Goal: Information Seeking & Learning: Learn about a topic

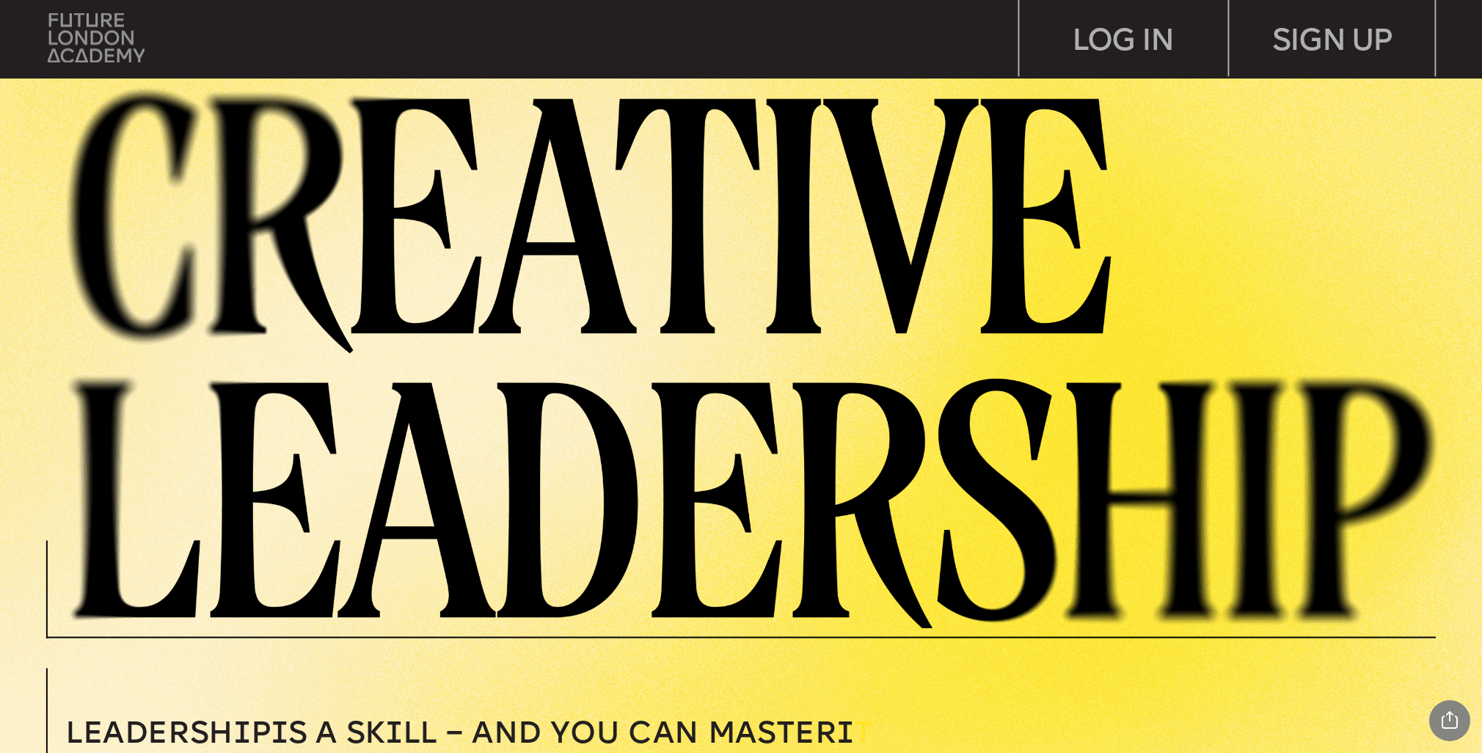
click at [109, 38] on img at bounding box center [96, 37] width 97 height 49
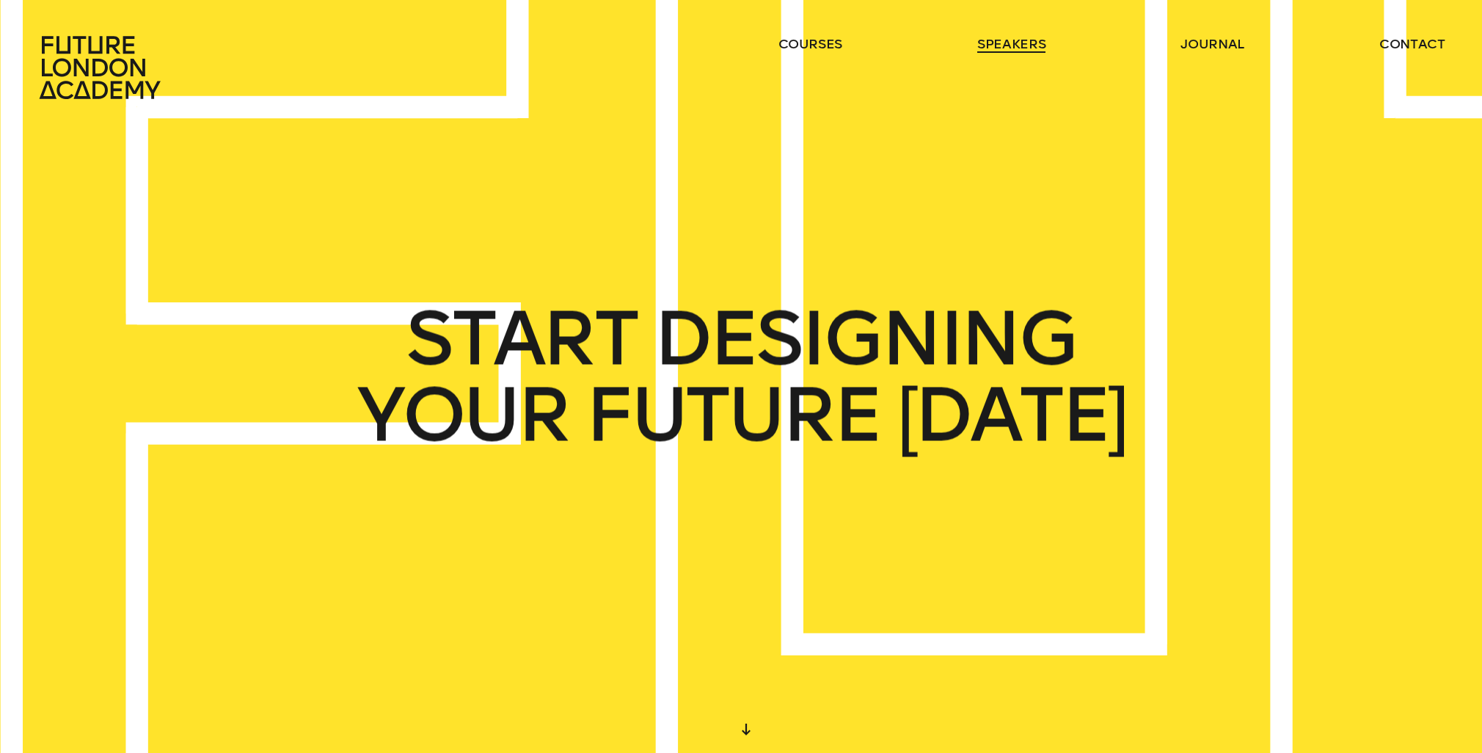
click at [1015, 44] on link "speakers" at bounding box center [1011, 44] width 68 height 18
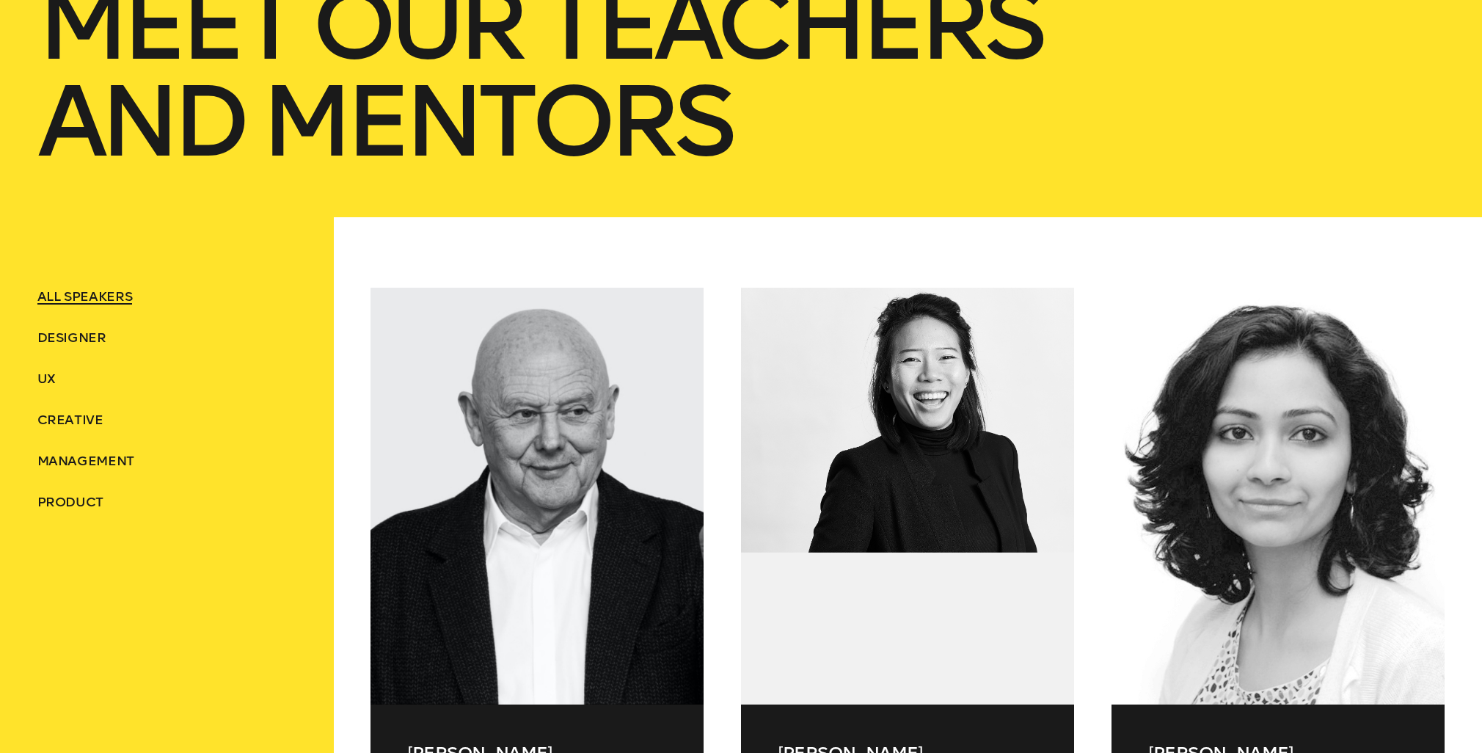
scroll to position [414, 0]
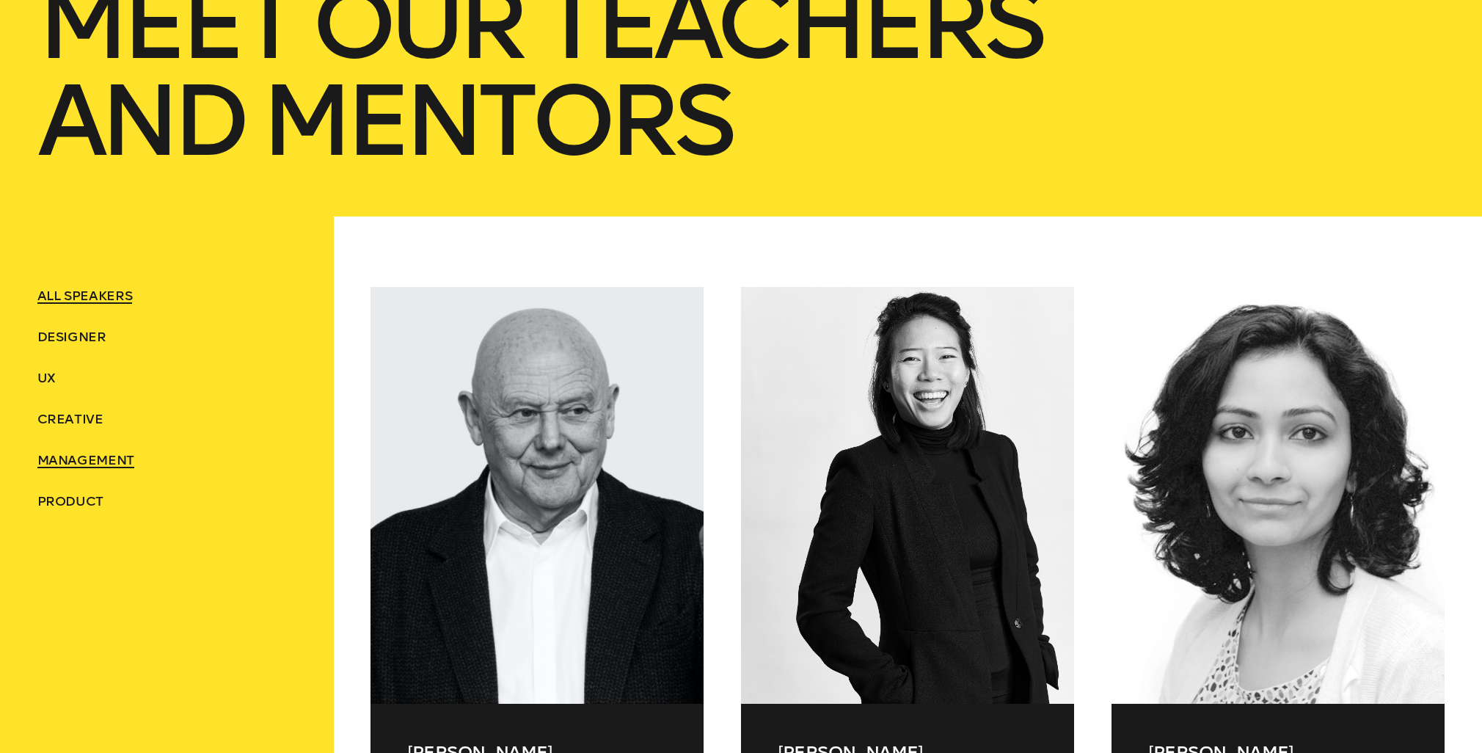
click at [94, 461] on span "Management" at bounding box center [85, 460] width 97 height 16
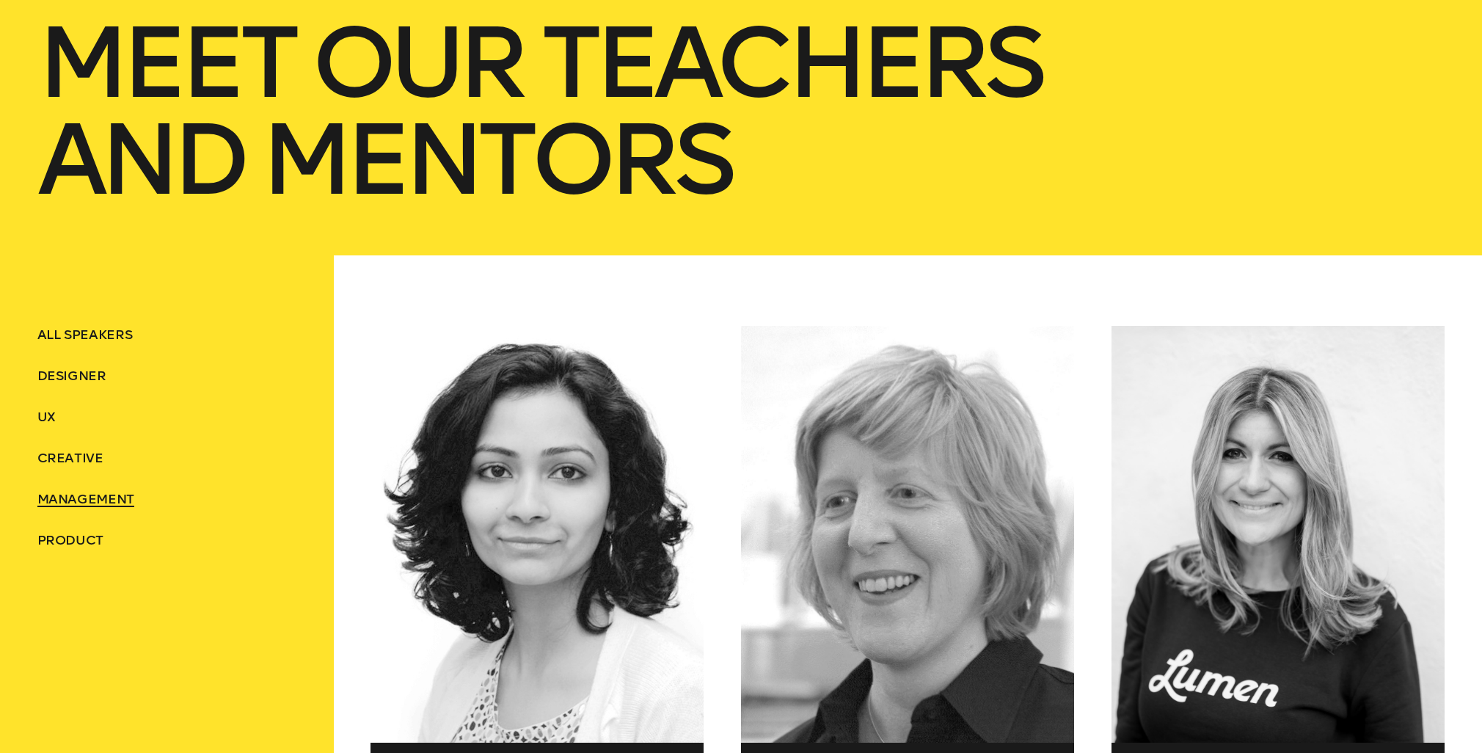
scroll to position [0, 0]
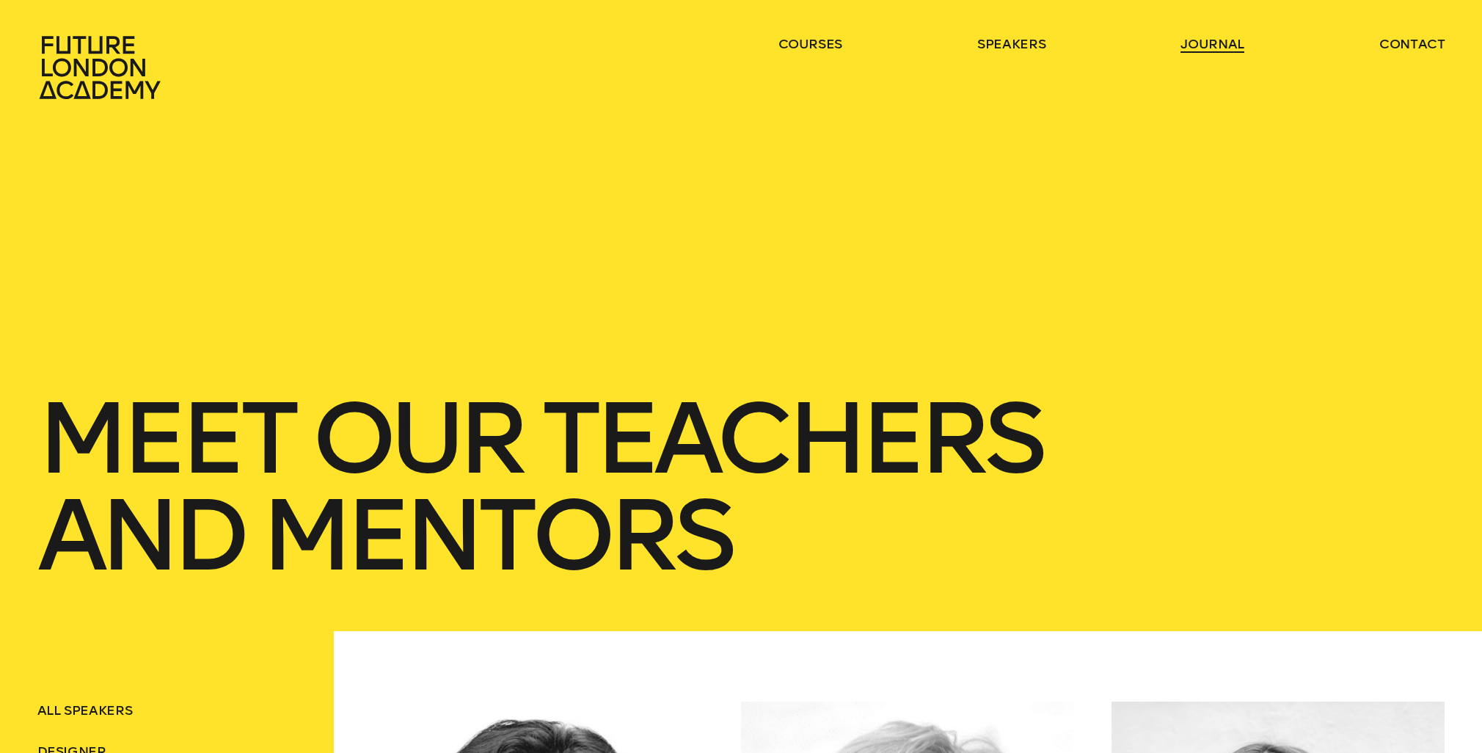
click at [1219, 45] on link "journal" at bounding box center [1212, 44] width 64 height 18
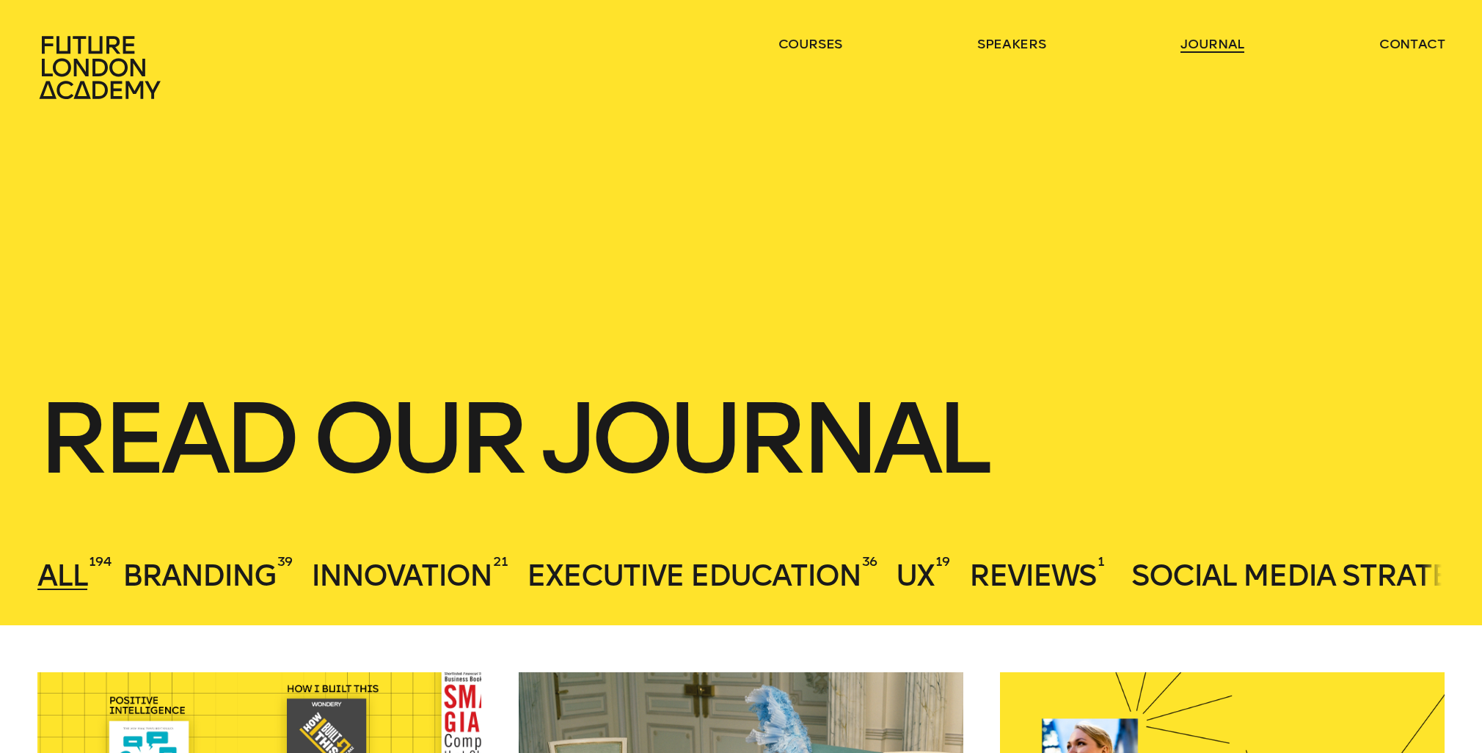
click at [1221, 42] on link "journal" at bounding box center [1212, 44] width 64 height 18
click at [1280, 568] on span "Social Media Strategy" at bounding box center [1310, 575] width 358 height 35
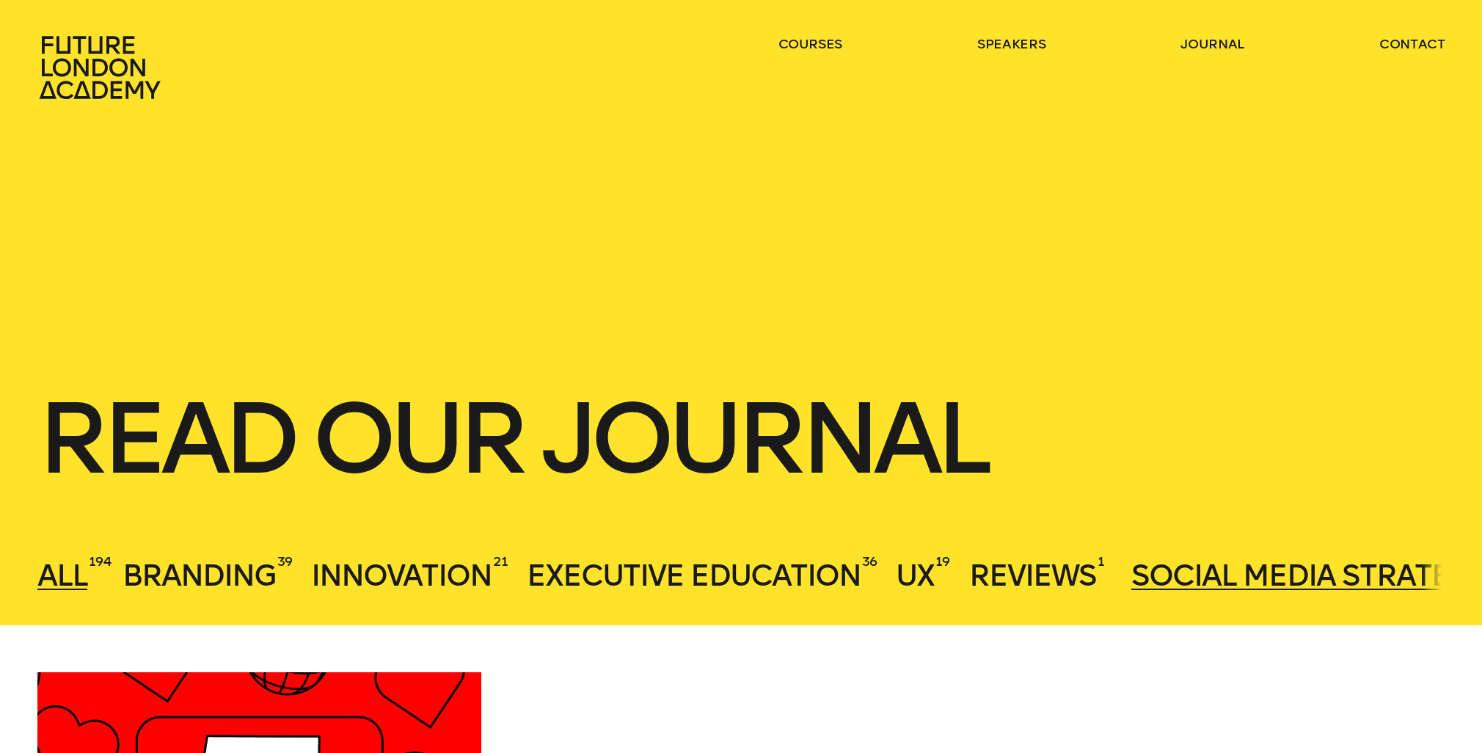
click at [61, 588] on span "All" at bounding box center [62, 575] width 50 height 35
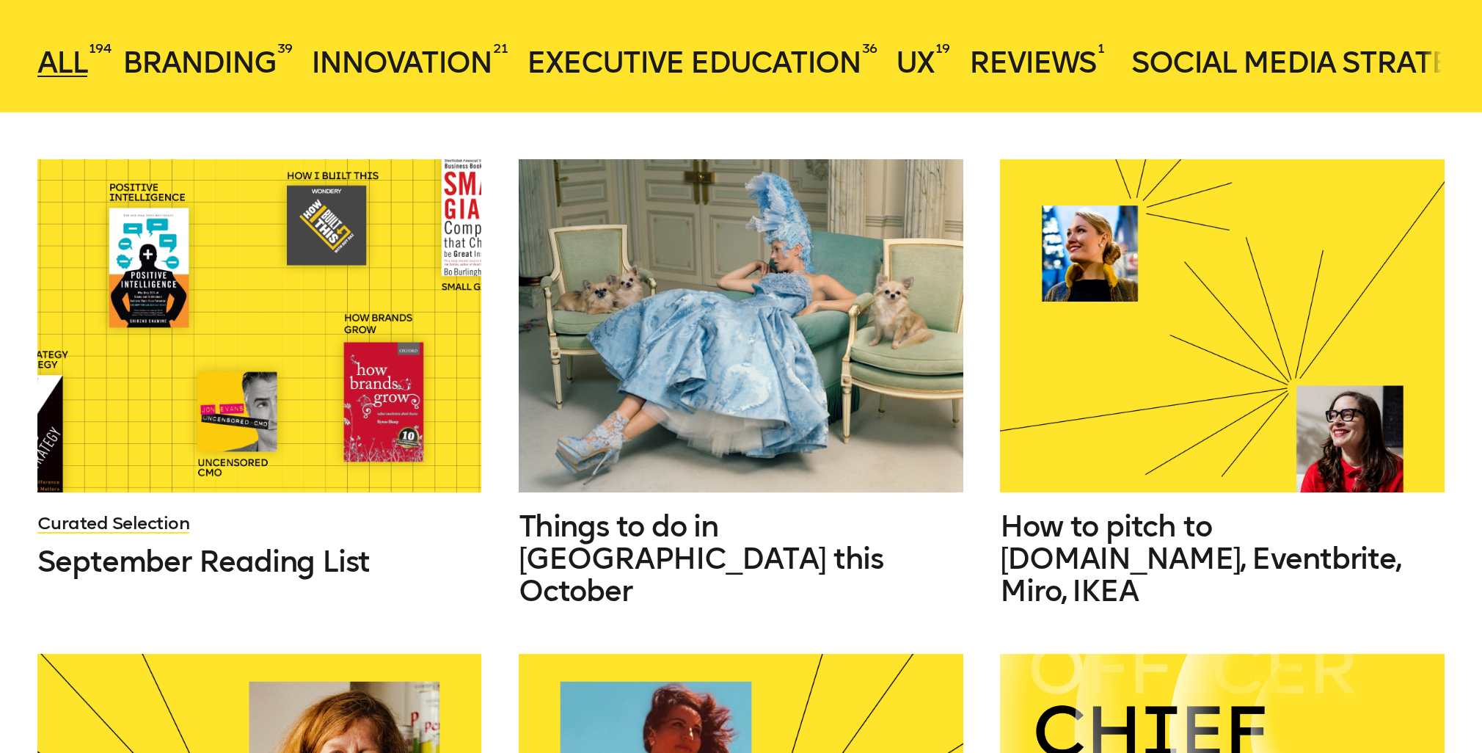
scroll to position [562, 0]
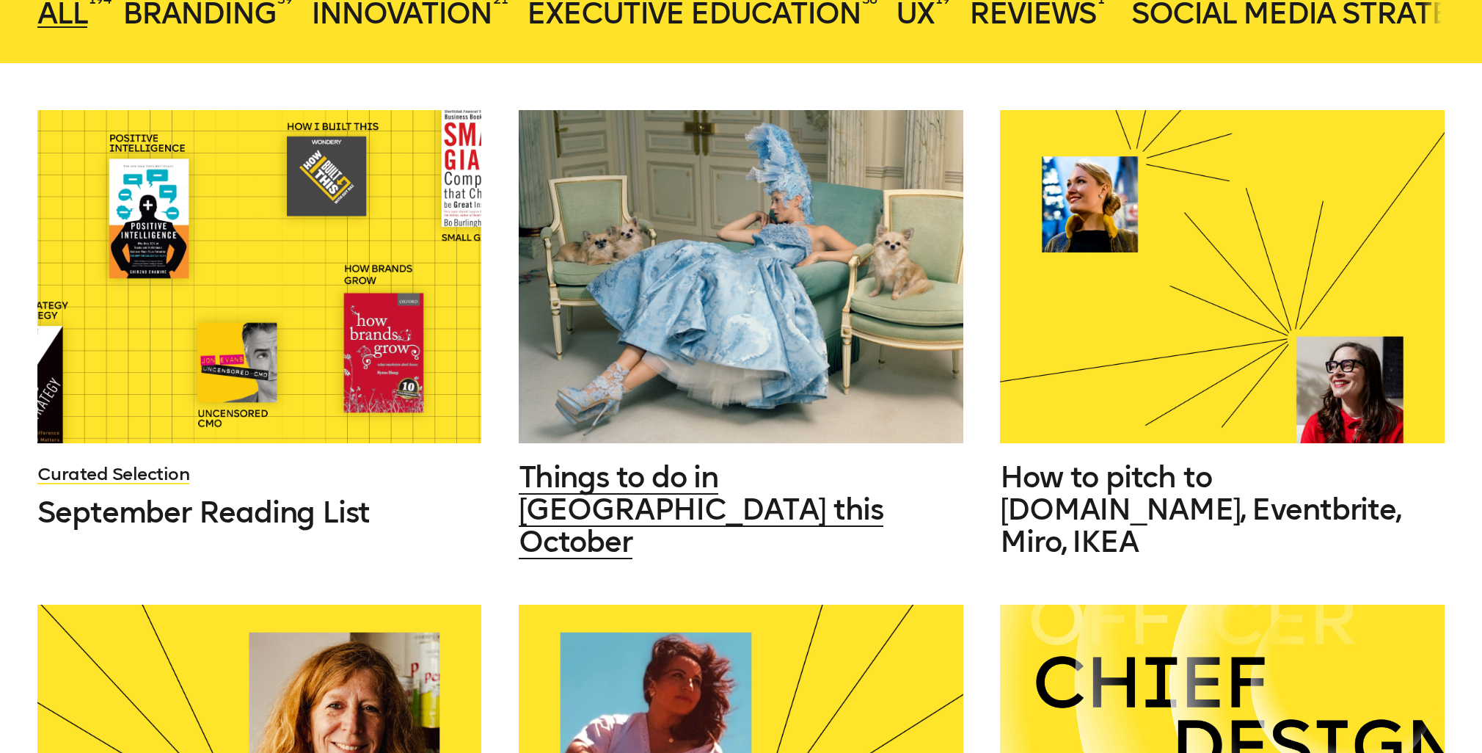
click at [809, 489] on span "Things to do in [GEOGRAPHIC_DATA] this October" at bounding box center [701, 509] width 365 height 100
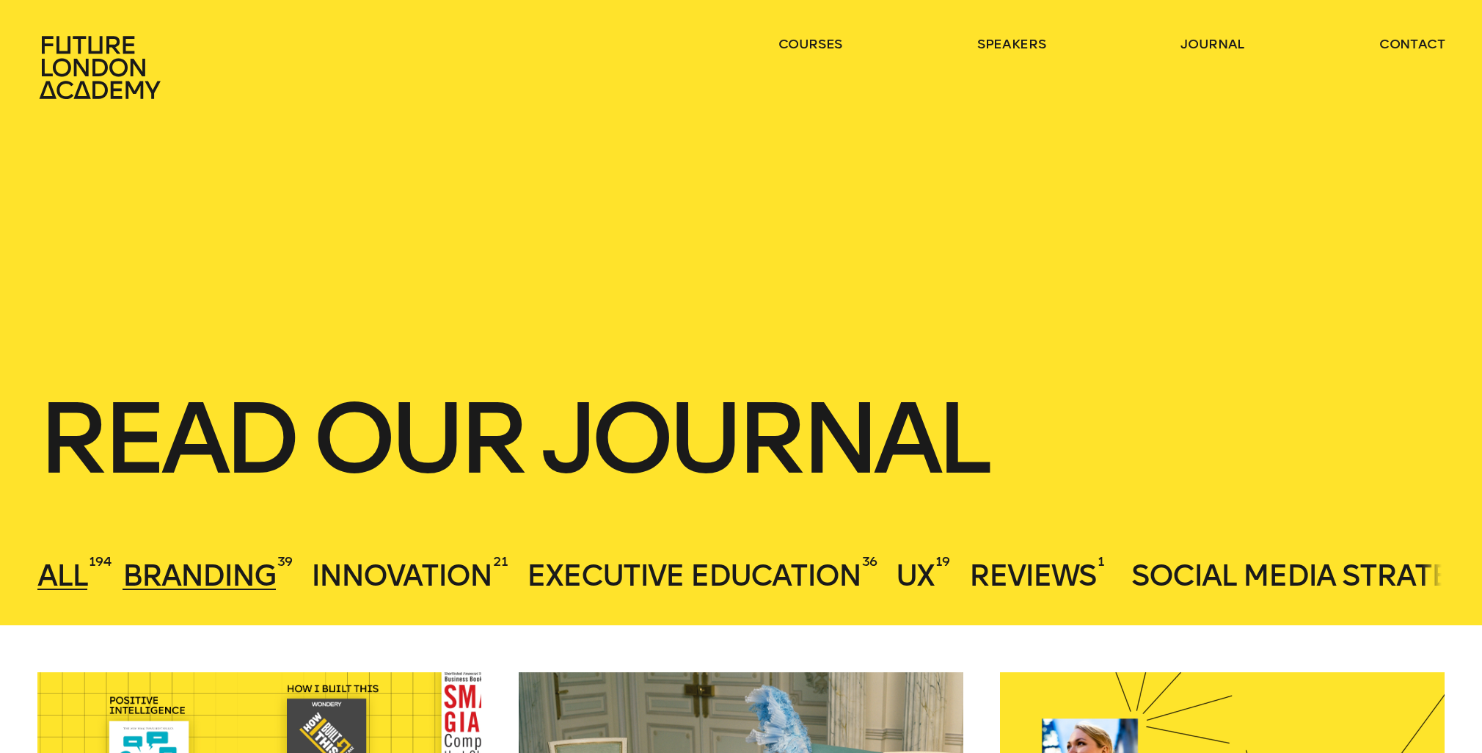
click at [235, 574] on span "Branding" at bounding box center [199, 575] width 153 height 35
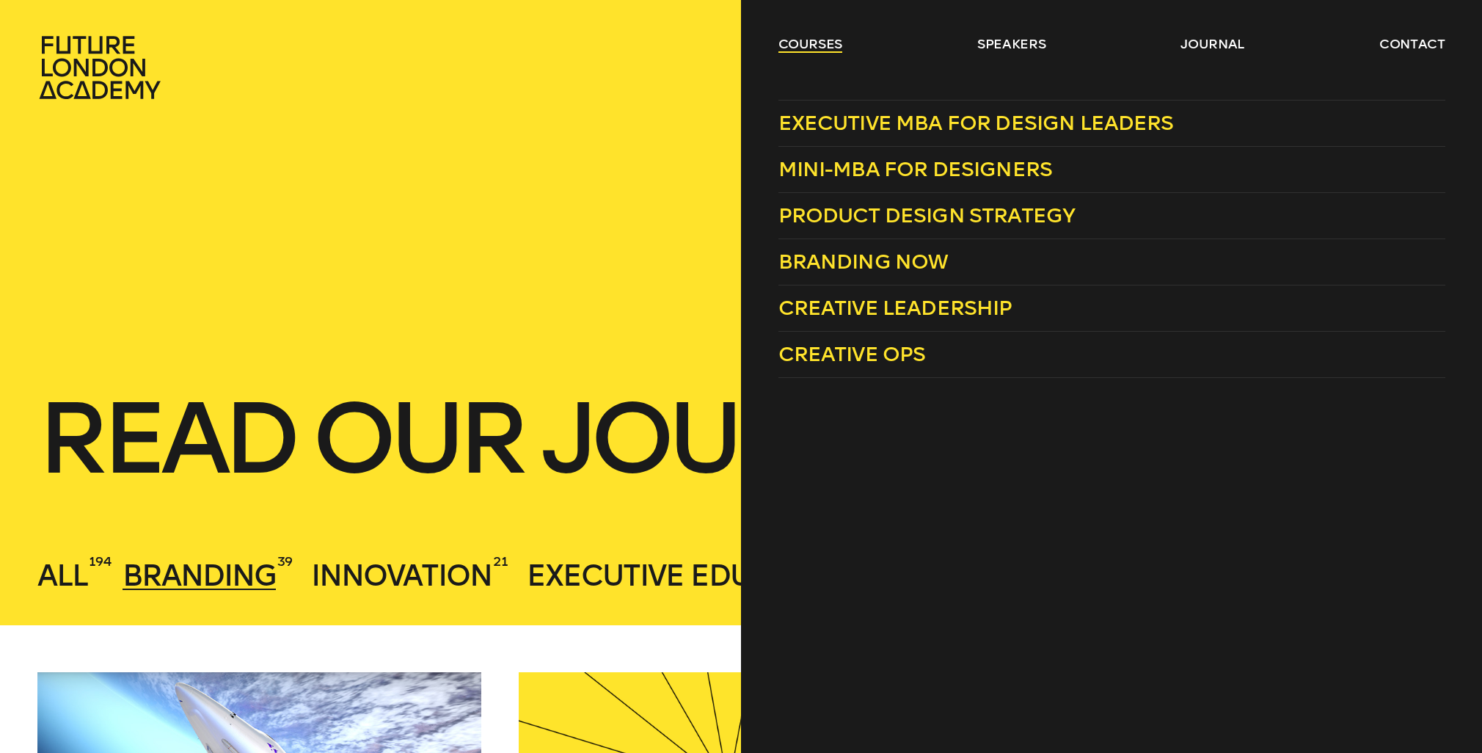
click at [824, 45] on link "courses" at bounding box center [810, 44] width 65 height 18
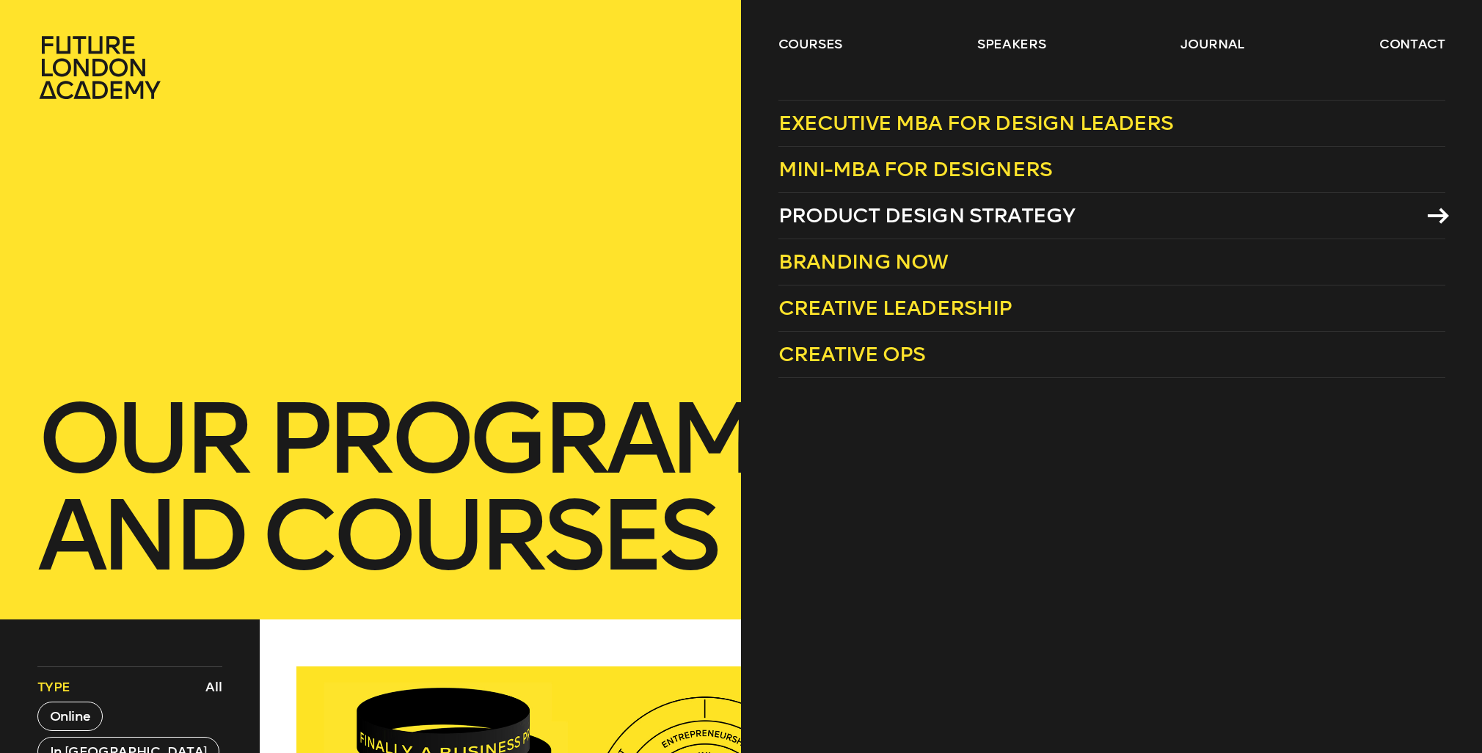
click at [943, 218] on span "Product Design Strategy" at bounding box center [926, 215] width 297 height 24
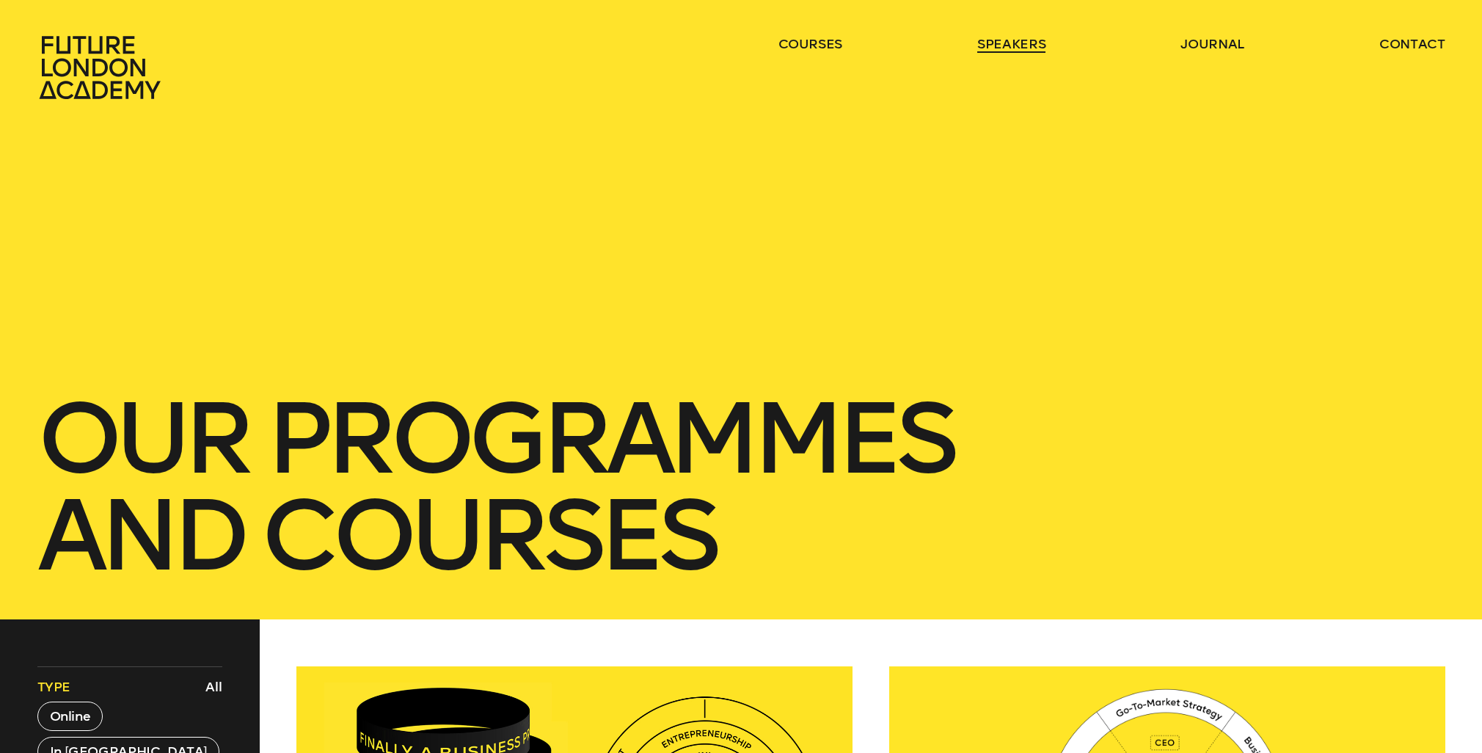
click at [1004, 43] on link "speakers" at bounding box center [1011, 44] width 68 height 18
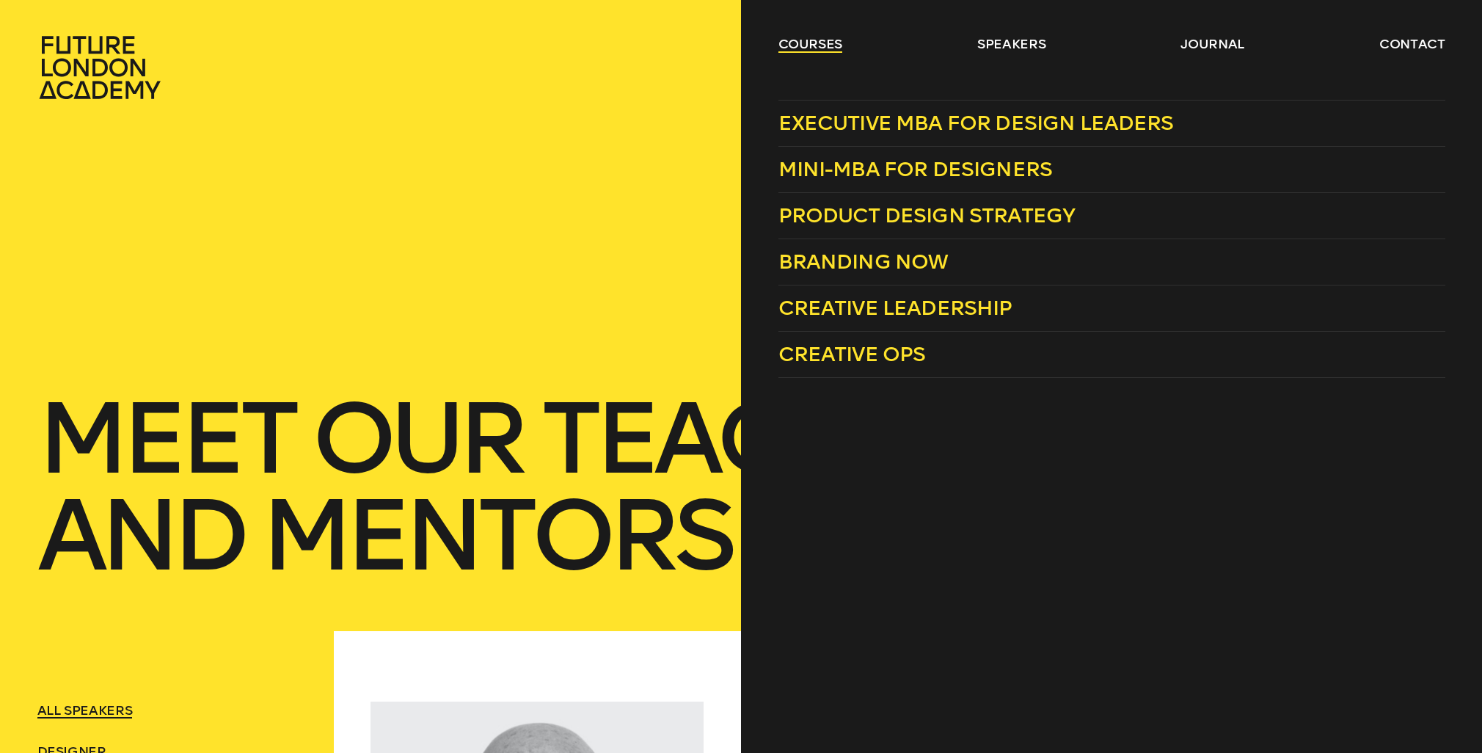
click at [810, 47] on link "courses" at bounding box center [810, 44] width 65 height 18
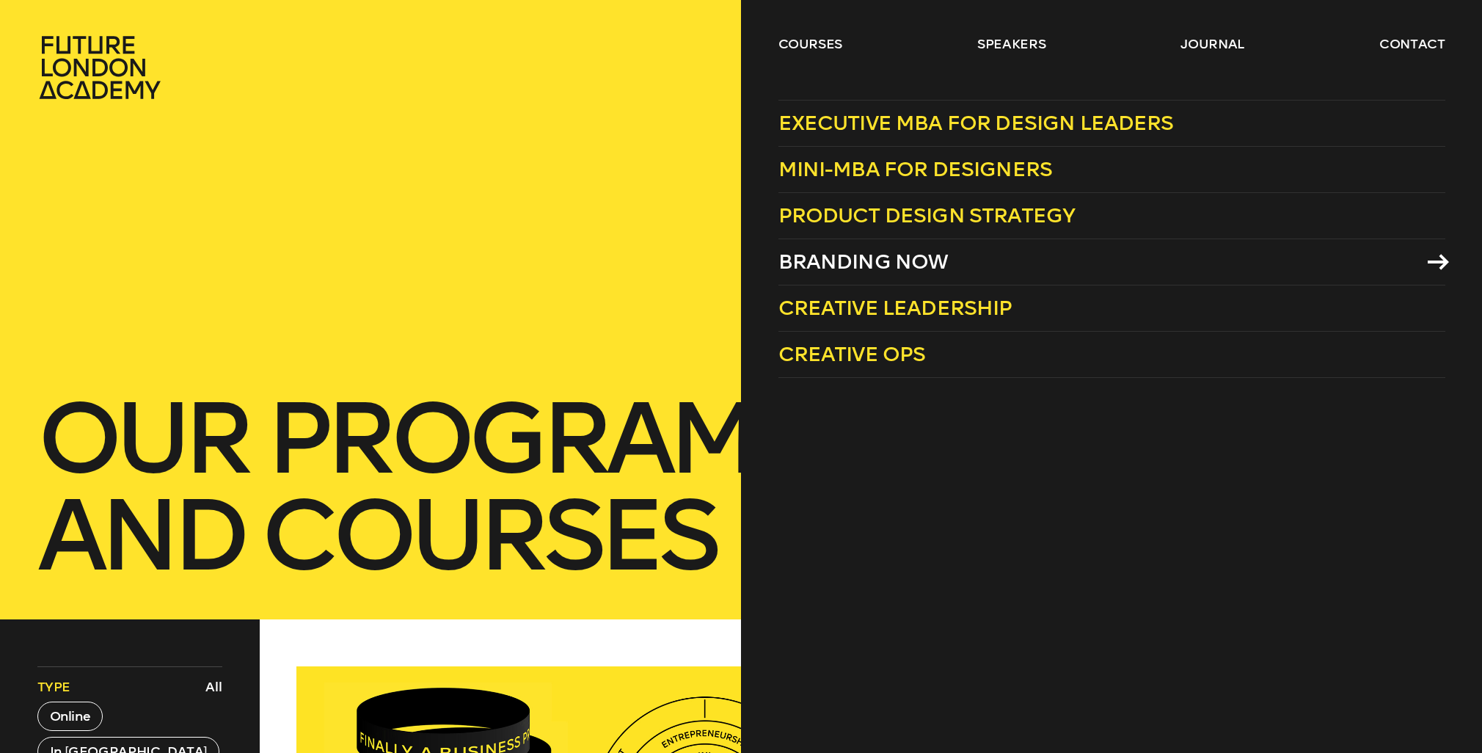
click at [900, 258] on span "Branding Now" at bounding box center [863, 261] width 170 height 24
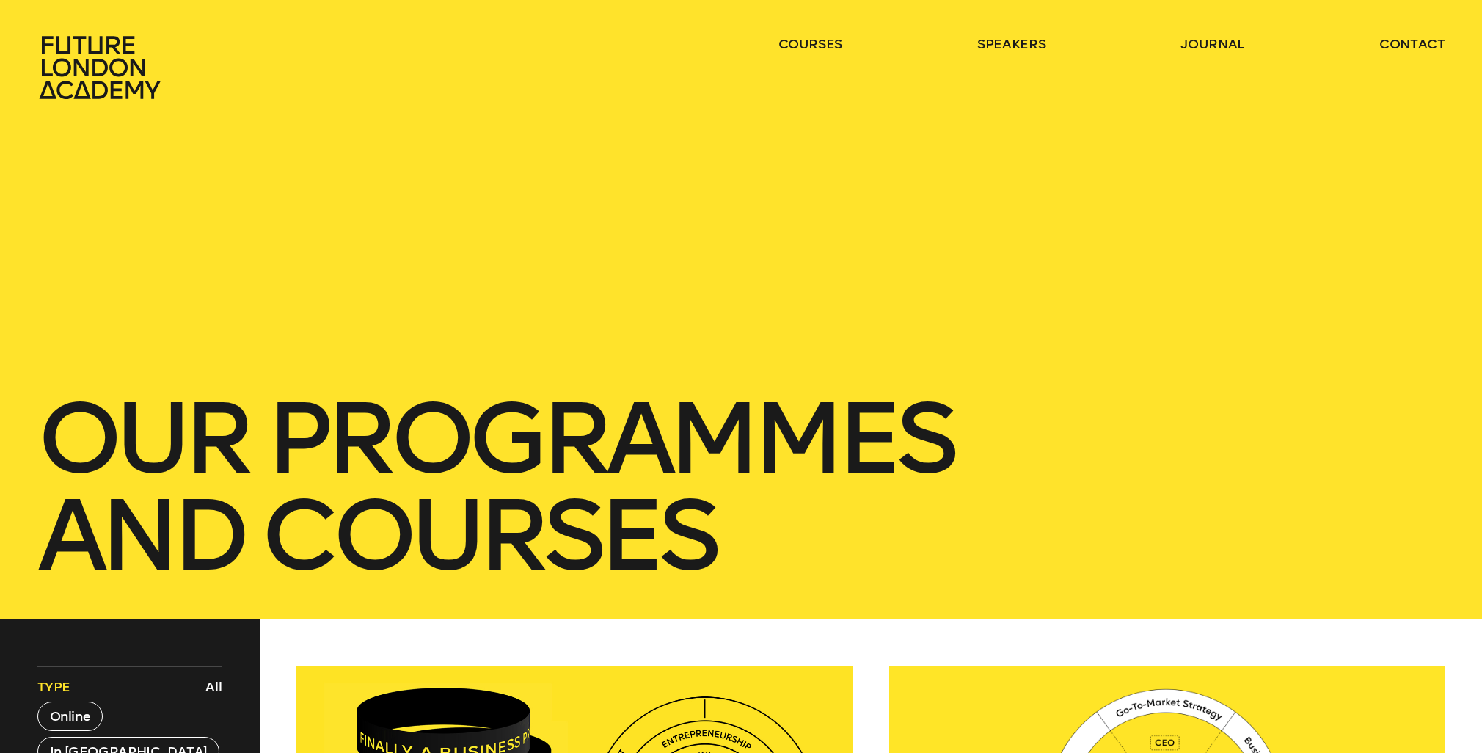
click at [960, 64] on ul "courses speakers journal contact" at bounding box center [1111, 67] width 667 height 65
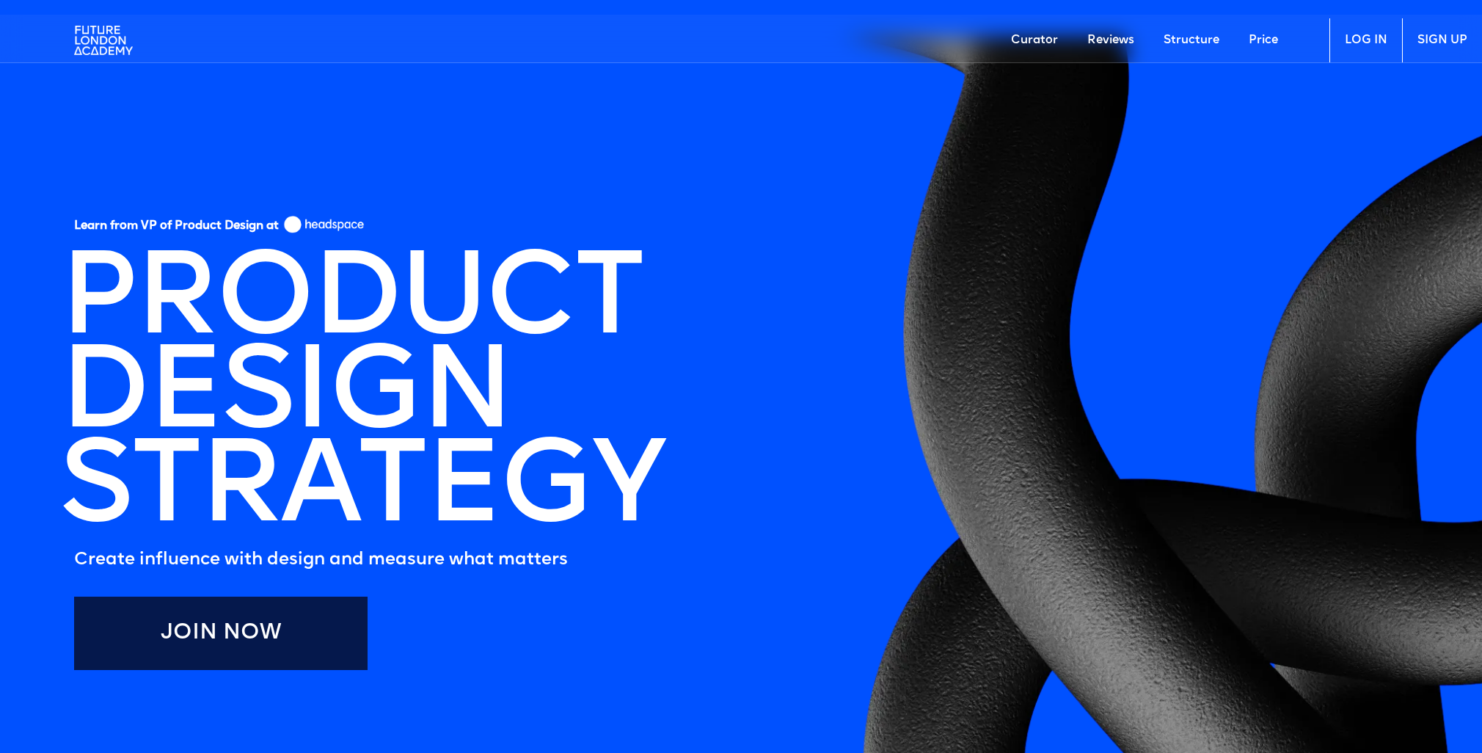
click at [1202, 38] on link "Structure" at bounding box center [1191, 40] width 85 height 44
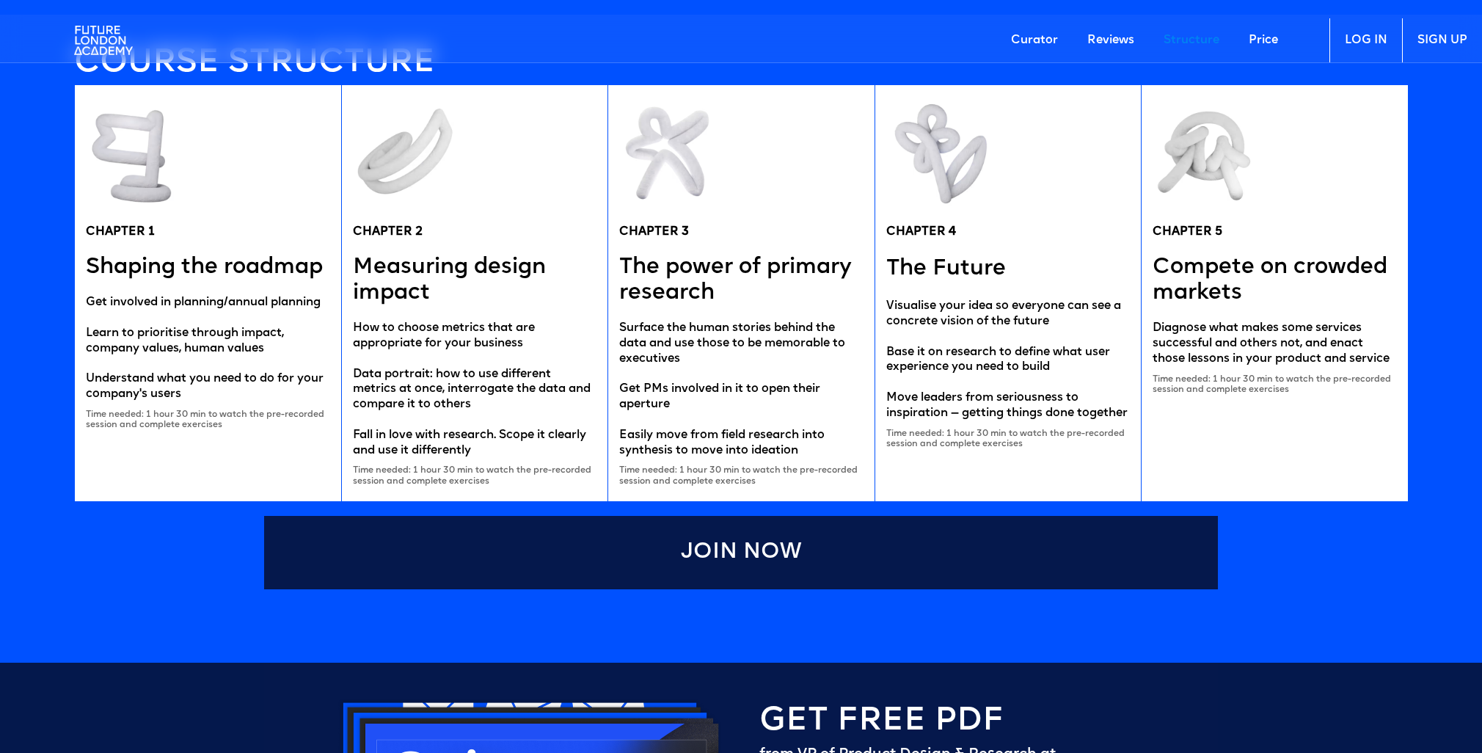
scroll to position [2984, 0]
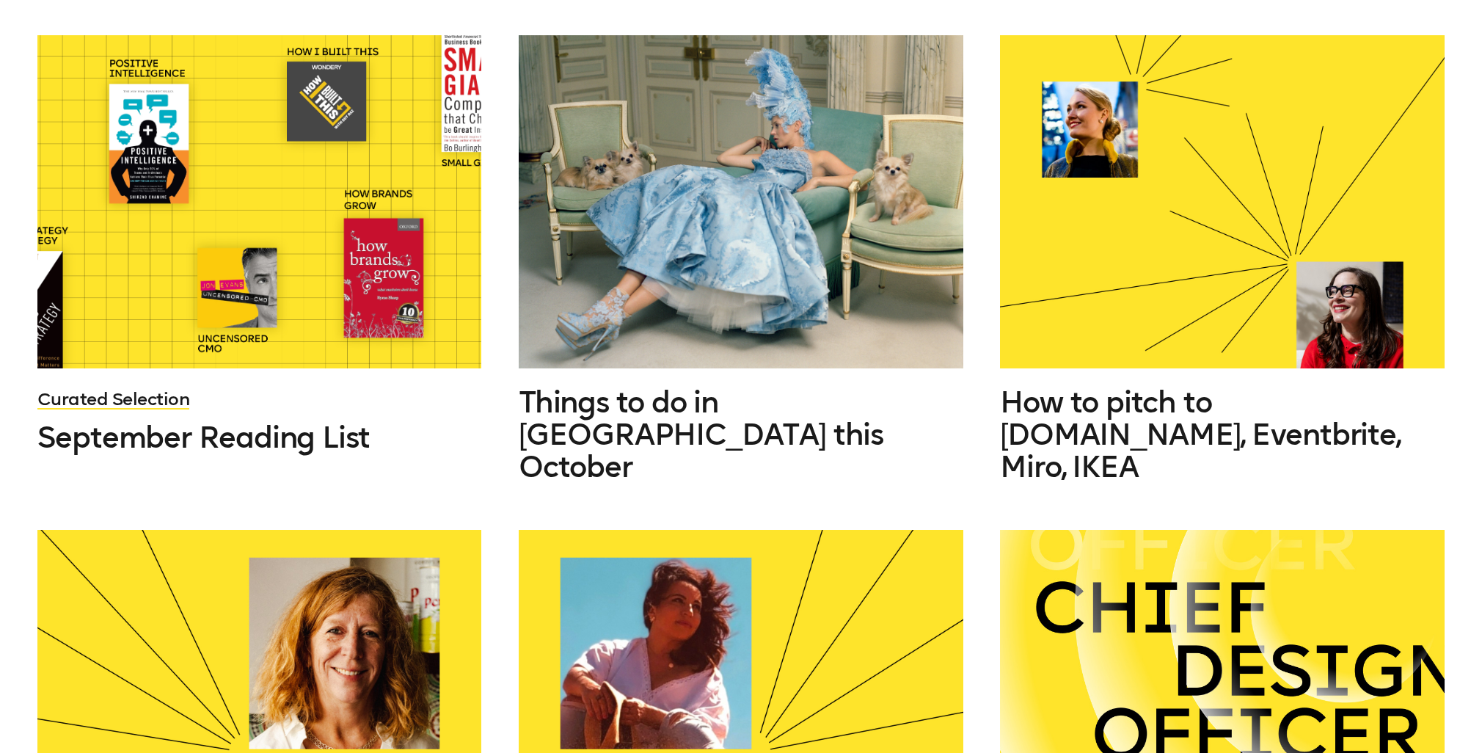
scroll to position [638, 0]
click at [792, 412] on span "Things to do in [GEOGRAPHIC_DATA] this October" at bounding box center [701, 434] width 365 height 100
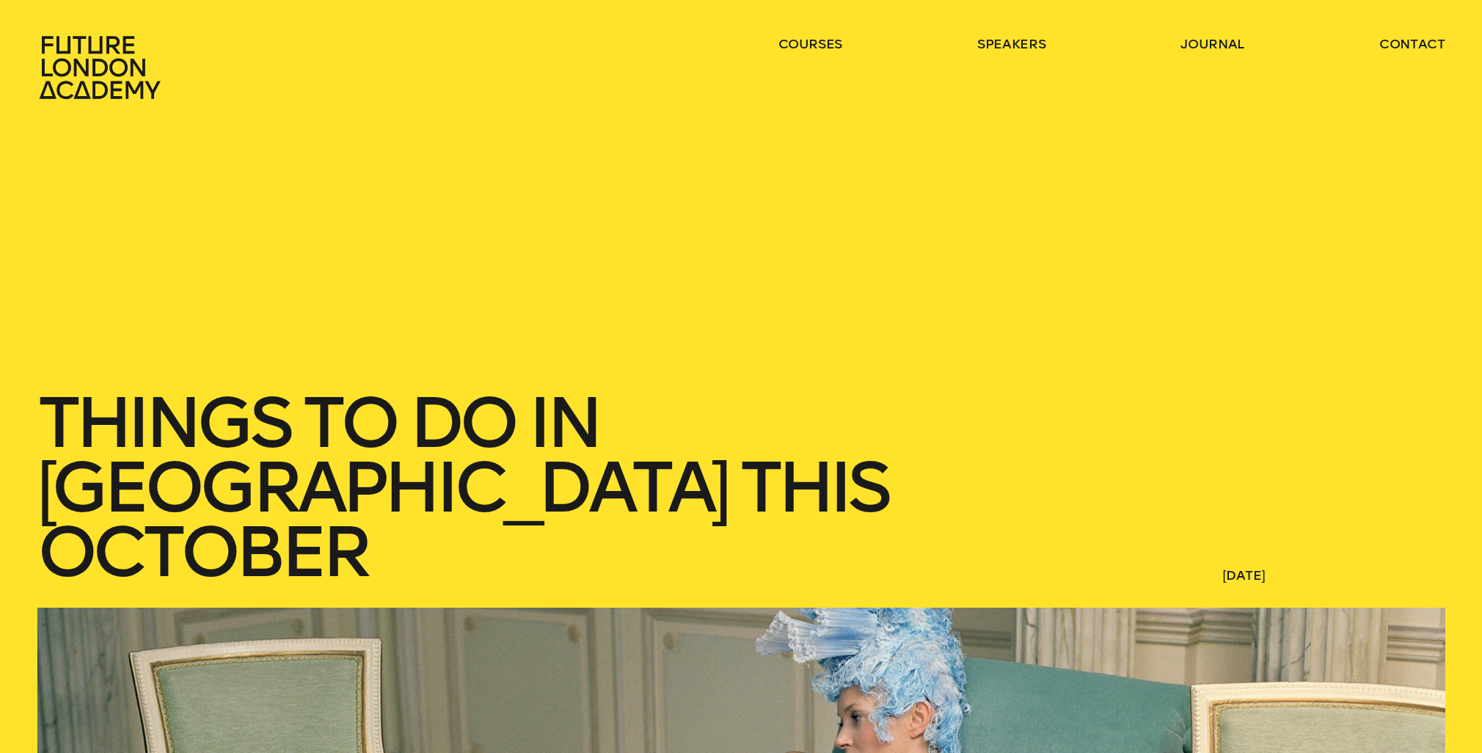
click at [76, 81] on icon at bounding box center [101, 67] width 129 height 65
